Goal: Check status

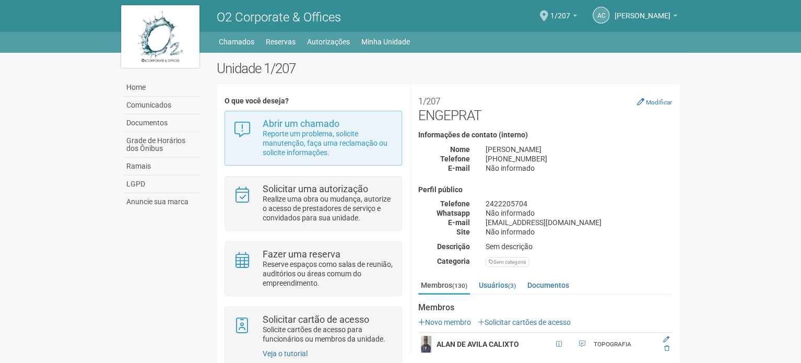
drag, startPoint x: 677, startPoint y: 139, endPoint x: 264, endPoint y: 129, distance: 413.3
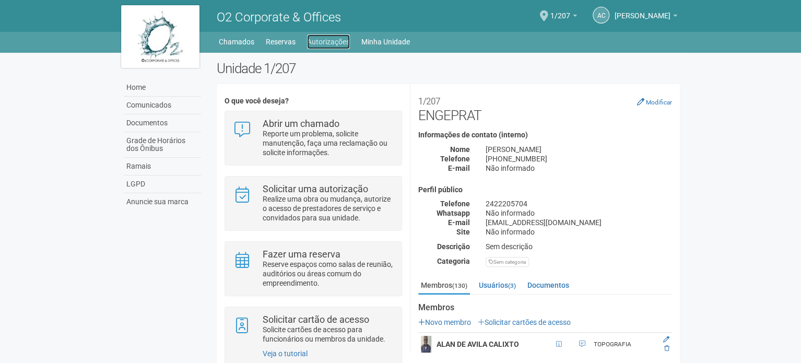
click at [340, 42] on link "Autorizações" at bounding box center [328, 41] width 43 height 15
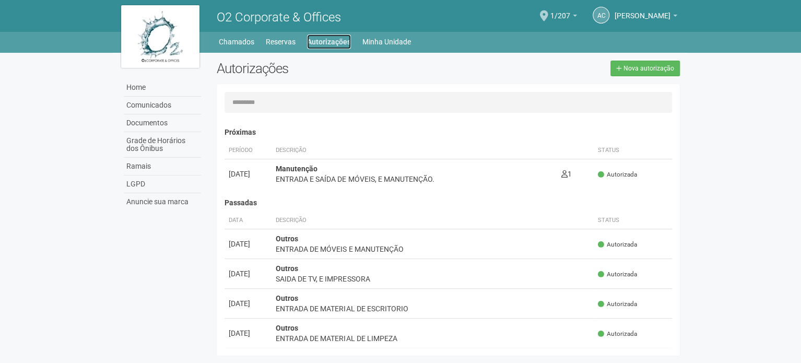
click at [323, 46] on link "Autorizações" at bounding box center [329, 41] width 44 height 15
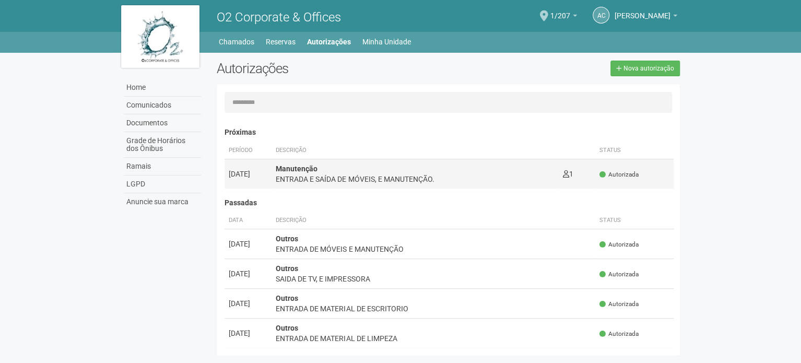
click at [422, 183] on div "ENTRADA E SAÍDA DE MÓVEIS, E MANUTENÇÃO." at bounding box center [415, 179] width 278 height 10
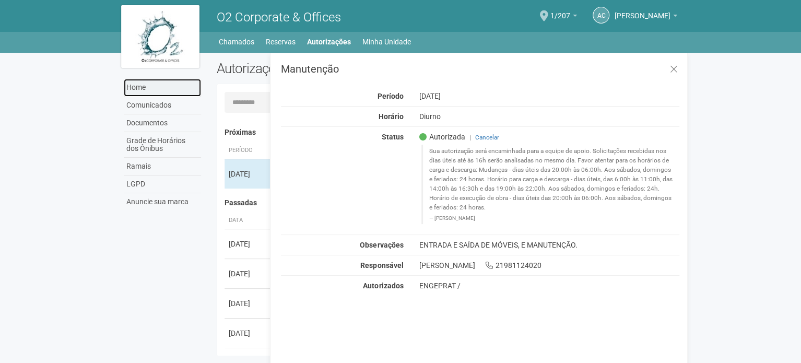
click at [136, 88] on link "Home" at bounding box center [162, 88] width 77 height 18
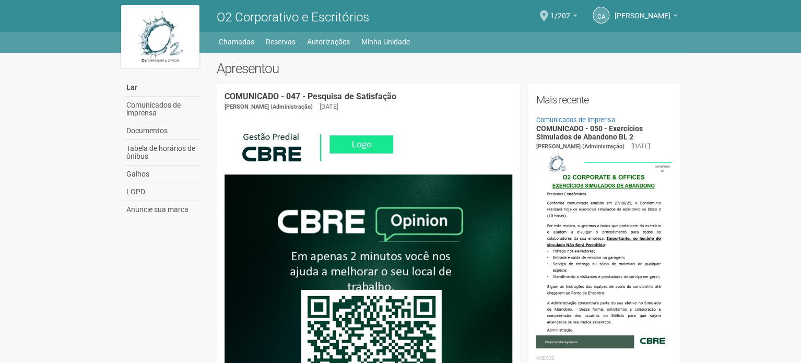
click at [741, 106] on body "Por favor, aguarde... O2 Corporativo e Escritórios CA [PERSON_NAME] [PERSON_NAM…" at bounding box center [400, 181] width 801 height 363
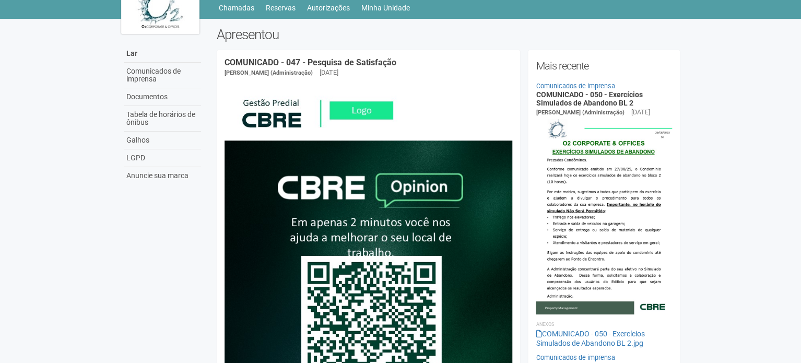
scroll to position [52, 0]
